Goal: Navigation & Orientation: Find specific page/section

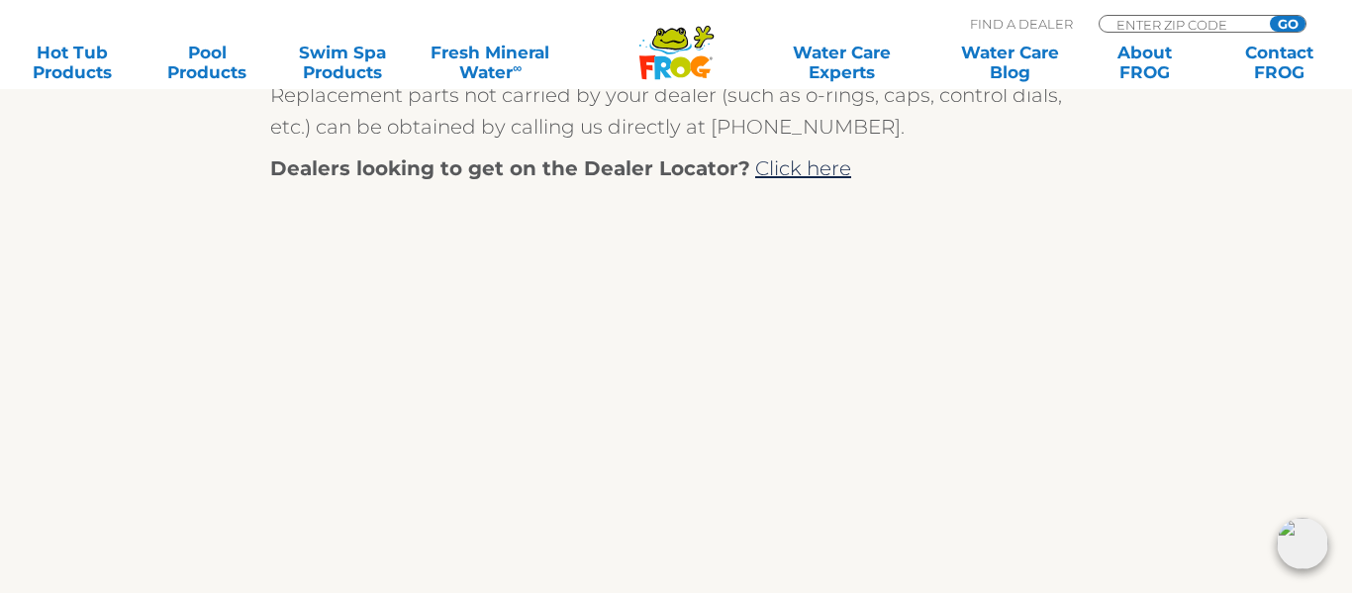
scroll to position [1108, 0]
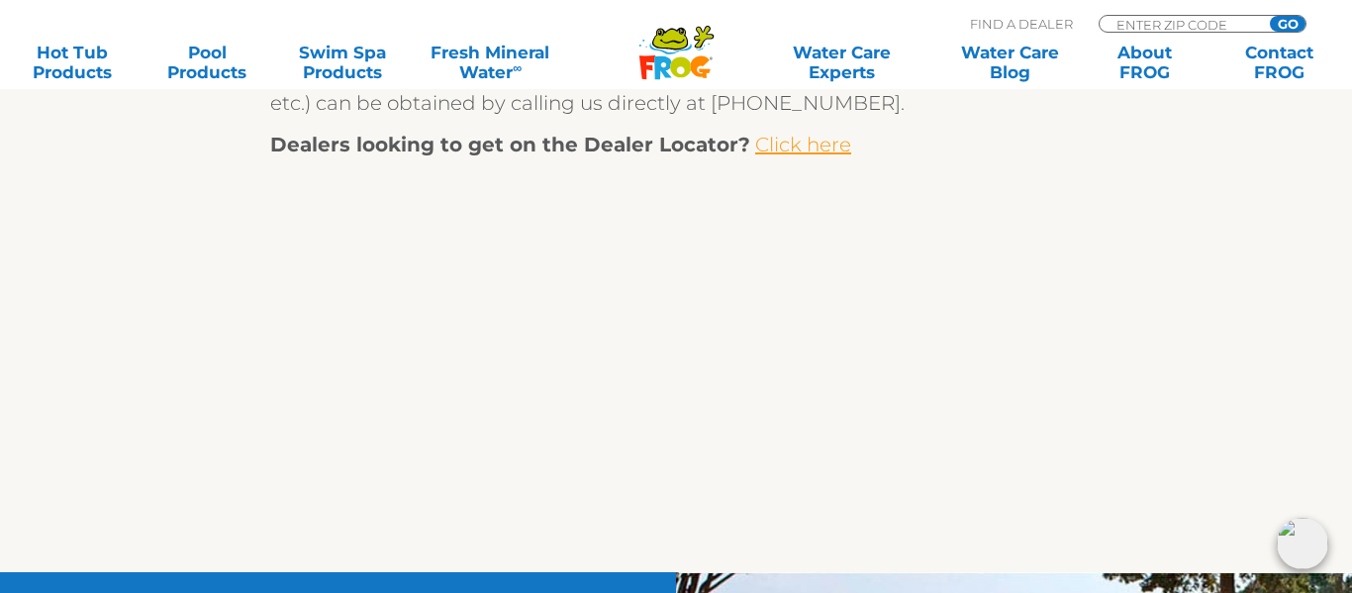
click at [778, 147] on link "Click here" at bounding box center [803, 145] width 96 height 24
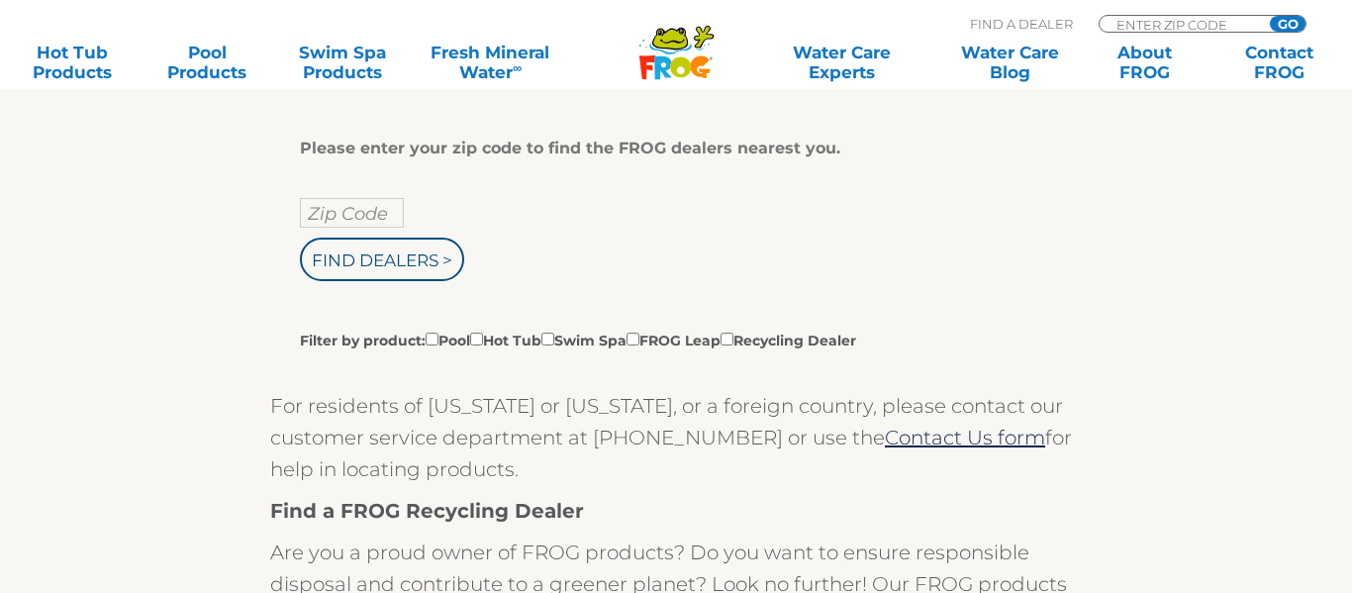
scroll to position [443, 0]
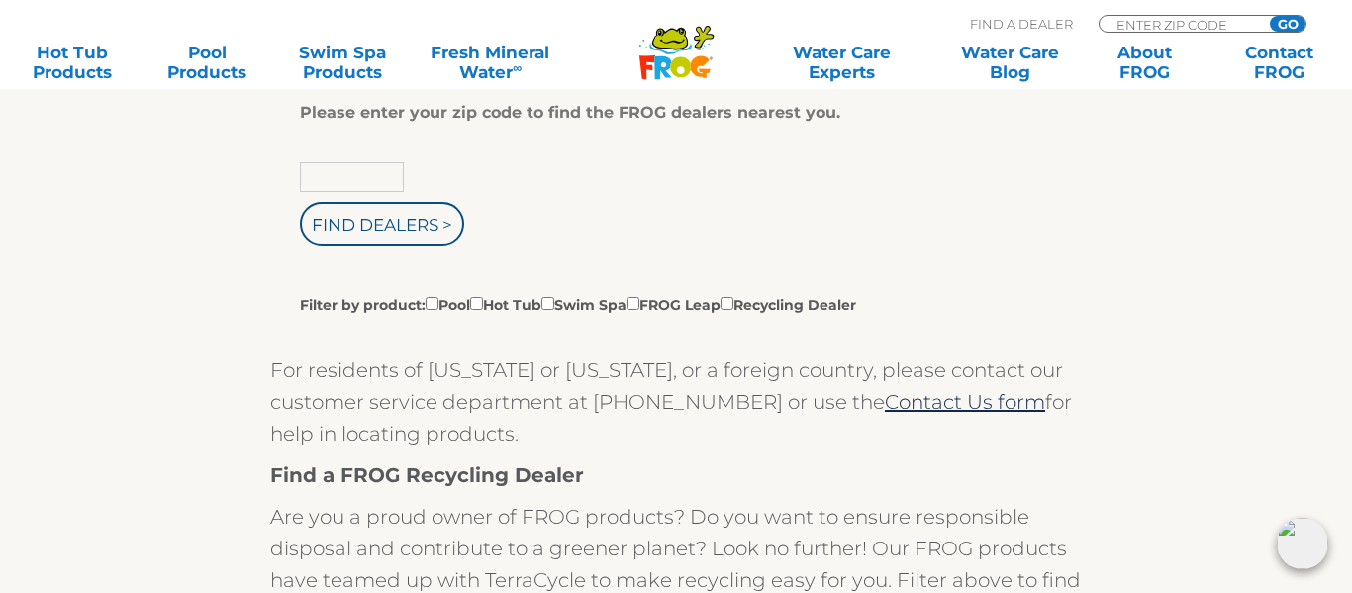
click at [310, 174] on input "text" at bounding box center [352, 177] width 104 height 30
type input "34436"
click at [367, 237] on input "Find Dealers >" at bounding box center [382, 224] width 164 height 44
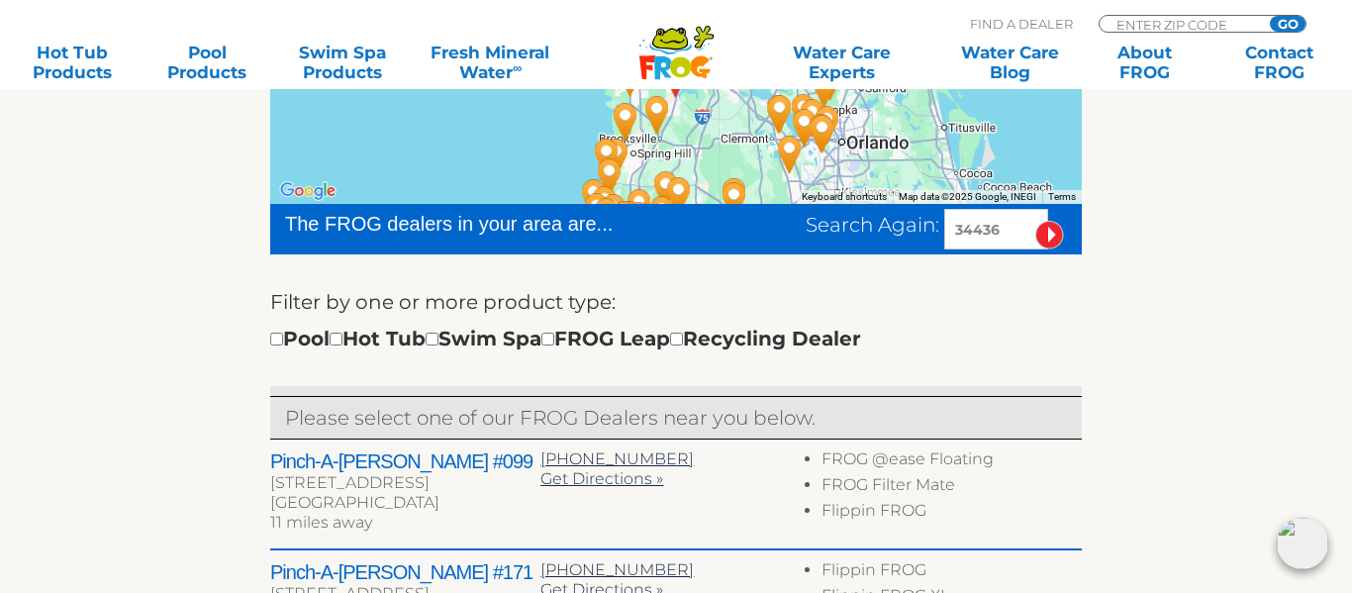
scroll to position [554, 0]
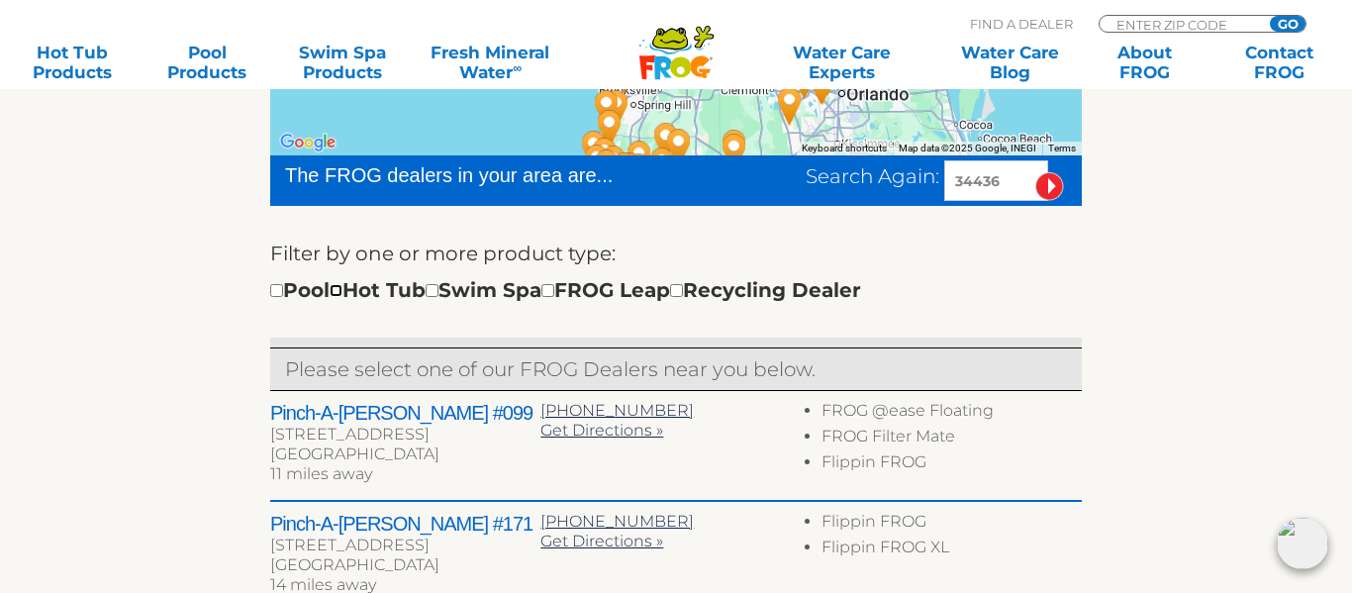
click at [342, 289] on input "checkbox" at bounding box center [336, 290] width 13 height 13
checkbox input "true"
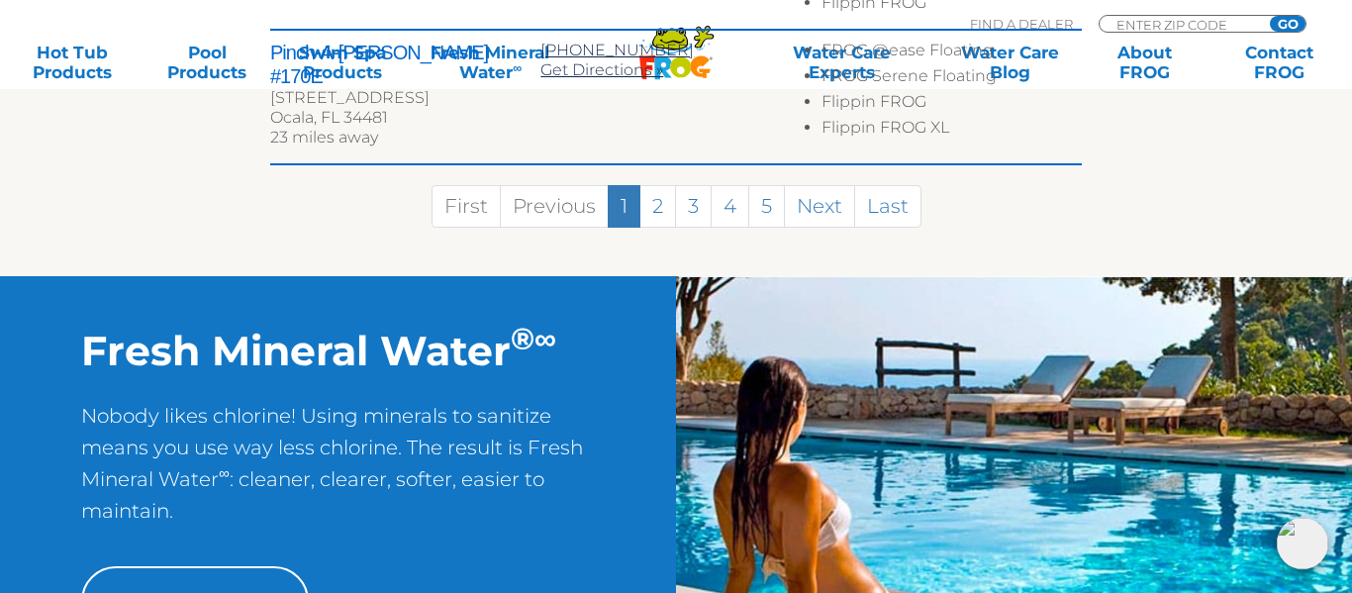
scroll to position [1509, 0]
